Goal: Transaction & Acquisition: Purchase product/service

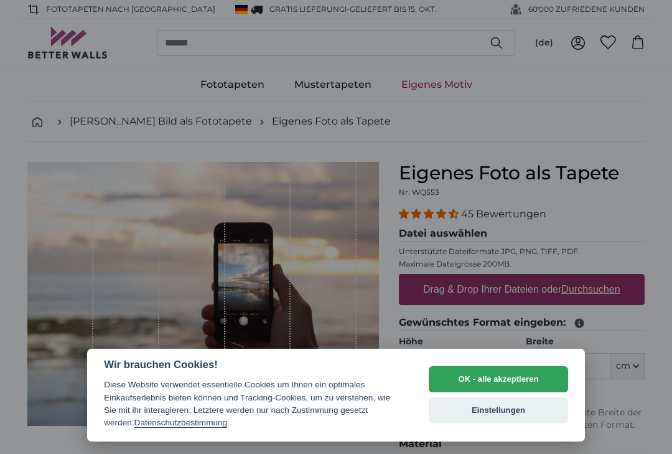
click at [517, 377] on button "OK - alle akzeptieren" at bounding box center [498, 379] width 139 height 26
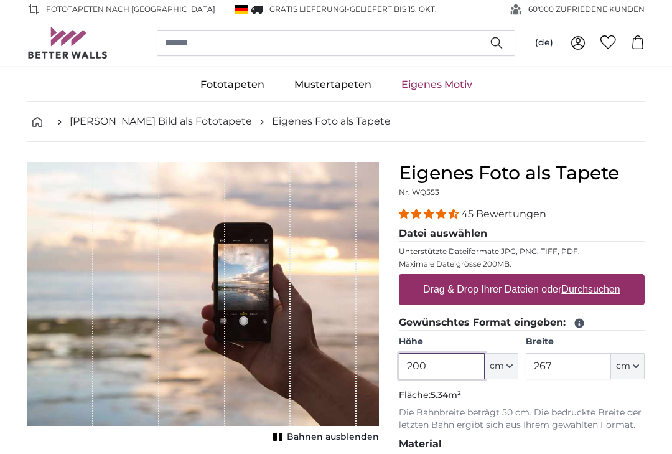
scroll to position [12, 0]
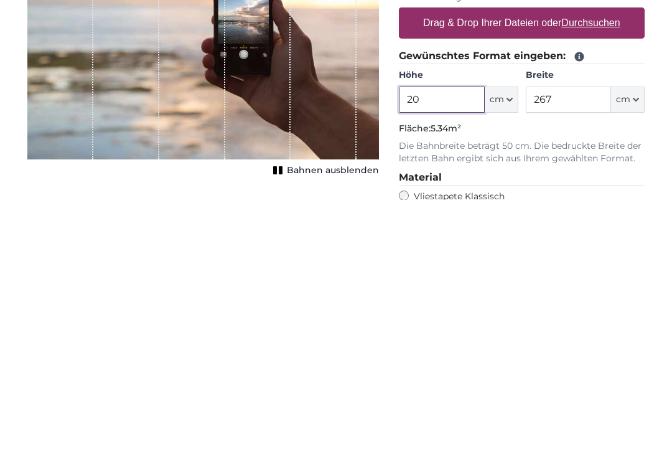
type input "2"
type input "320"
click at [578, 341] on input "267" at bounding box center [568, 354] width 85 height 26
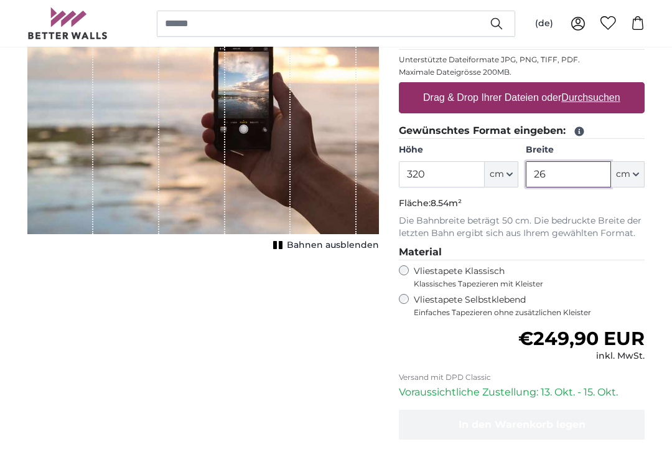
scroll to position [191, 0]
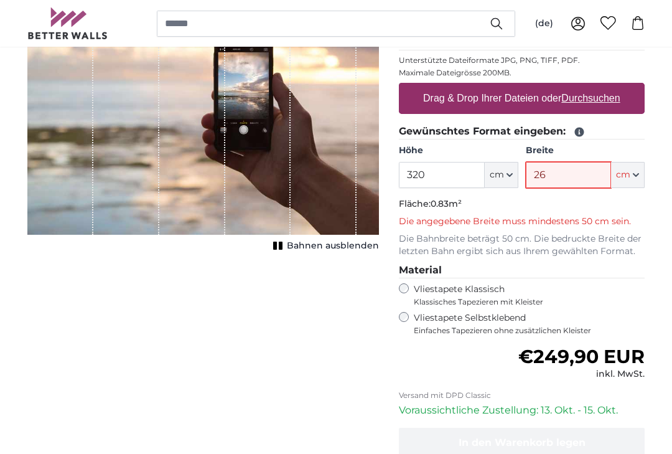
type input "2"
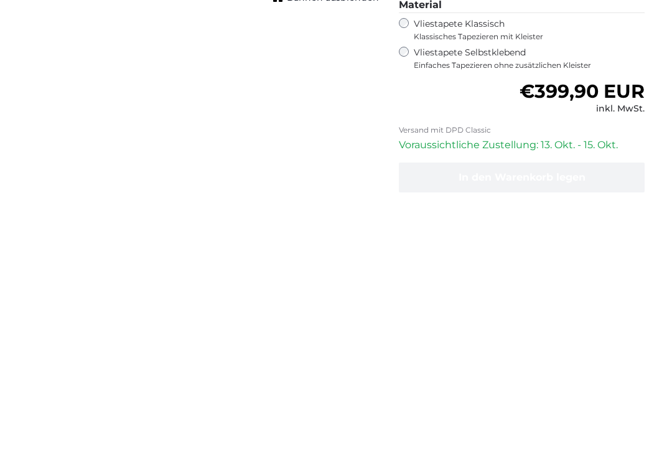
scroll to position [201, 0]
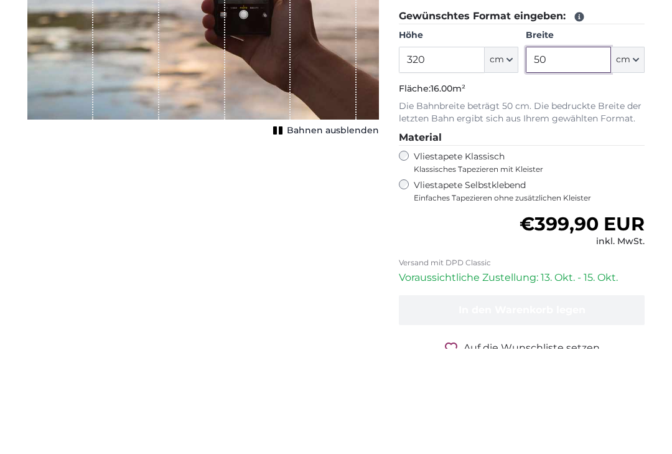
type input "5"
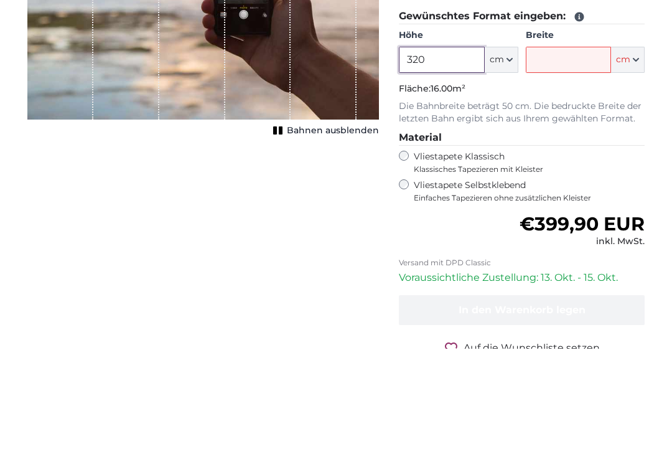
click at [452, 152] on input "320" at bounding box center [441, 165] width 85 height 26
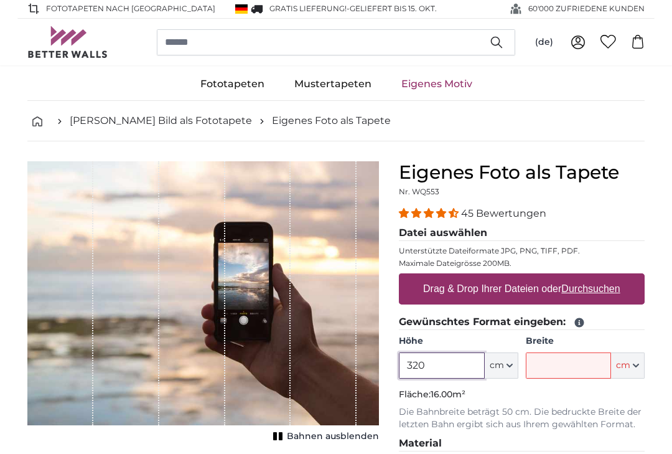
scroll to position [0, 0]
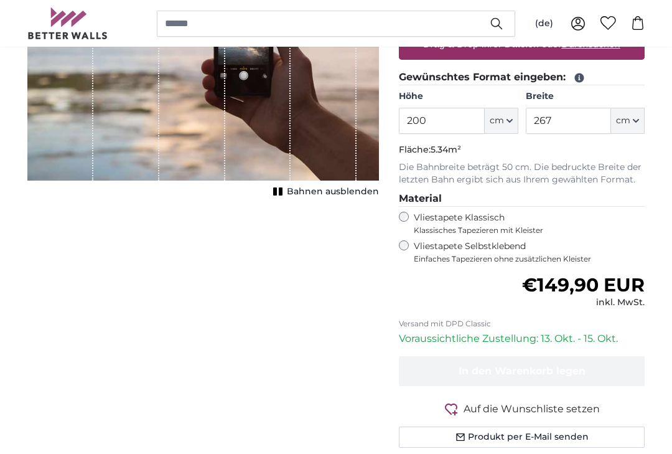
scroll to position [245, 0]
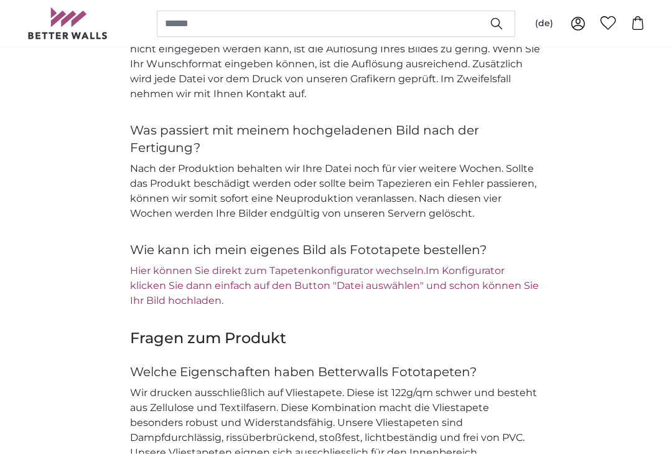
scroll to position [1487, 0]
